Goal: Find contact information: Find contact information

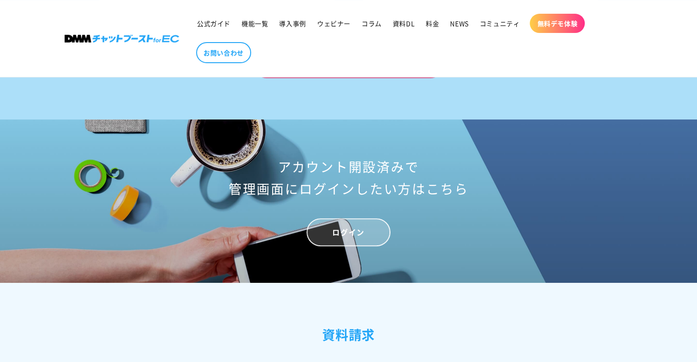
scroll to position [3711, 0]
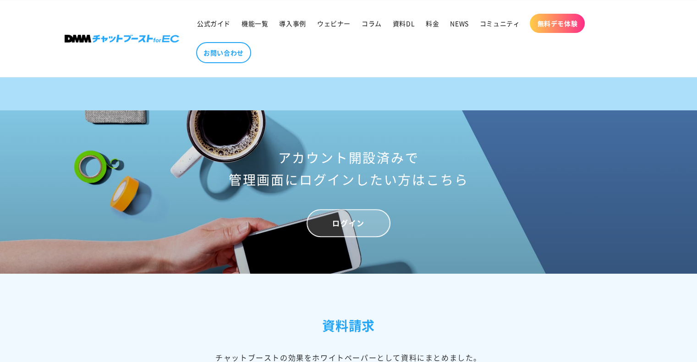
click at [334, 237] on link "ログイン" at bounding box center [347, 223] width 83 height 28
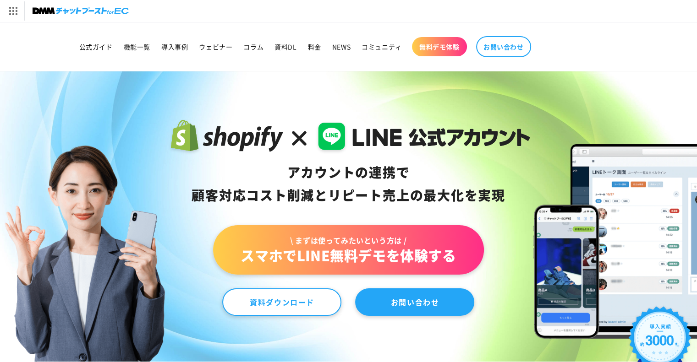
click at [409, 307] on link "お問い合わせ" at bounding box center [414, 302] width 119 height 27
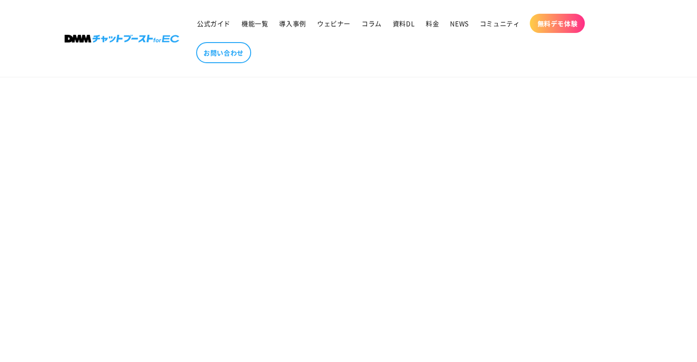
scroll to position [458, 0]
